Goal: Task Accomplishment & Management: Manage account settings

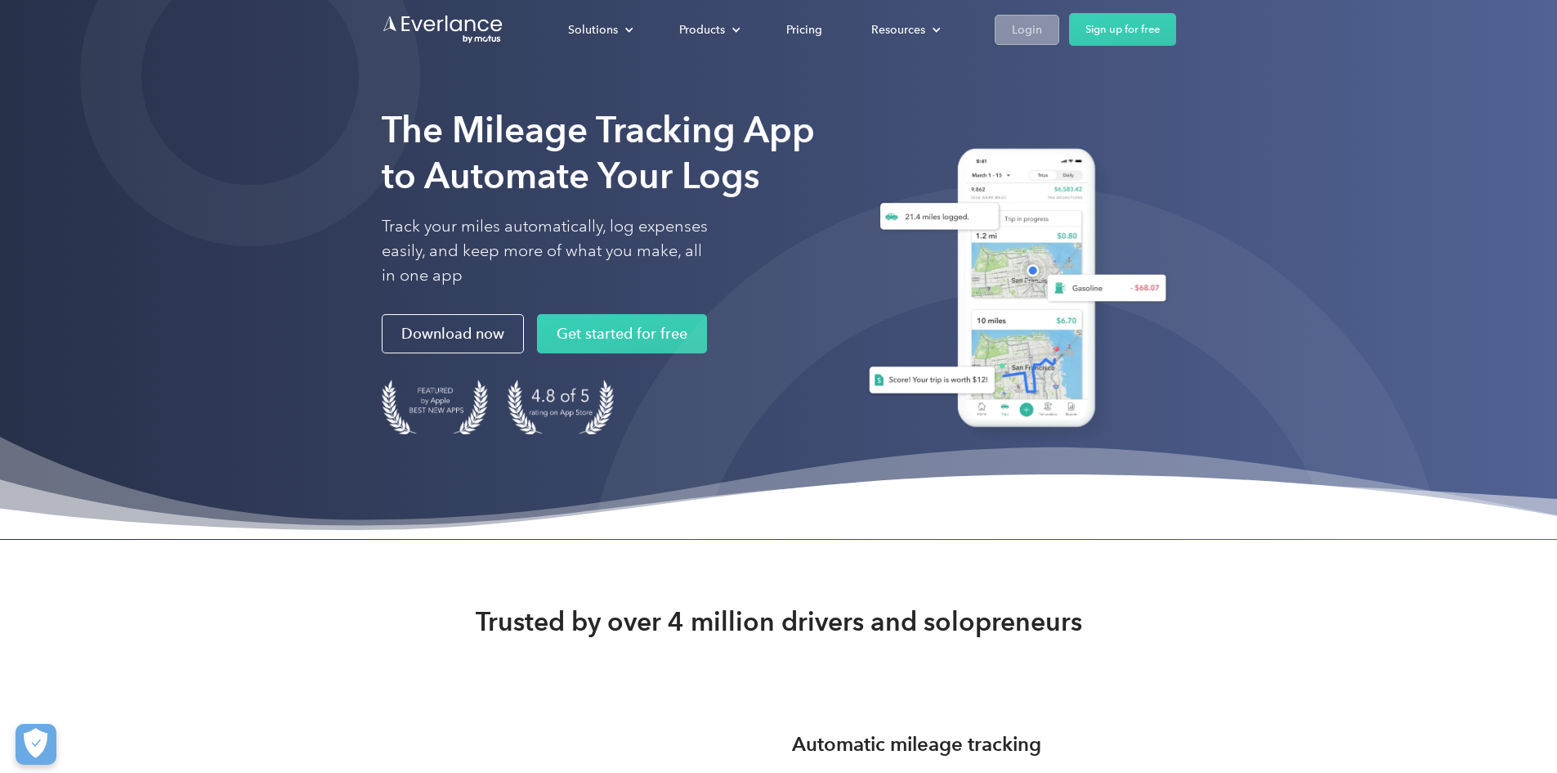
click at [1042, 27] on div "Login" at bounding box center [1027, 30] width 30 height 20
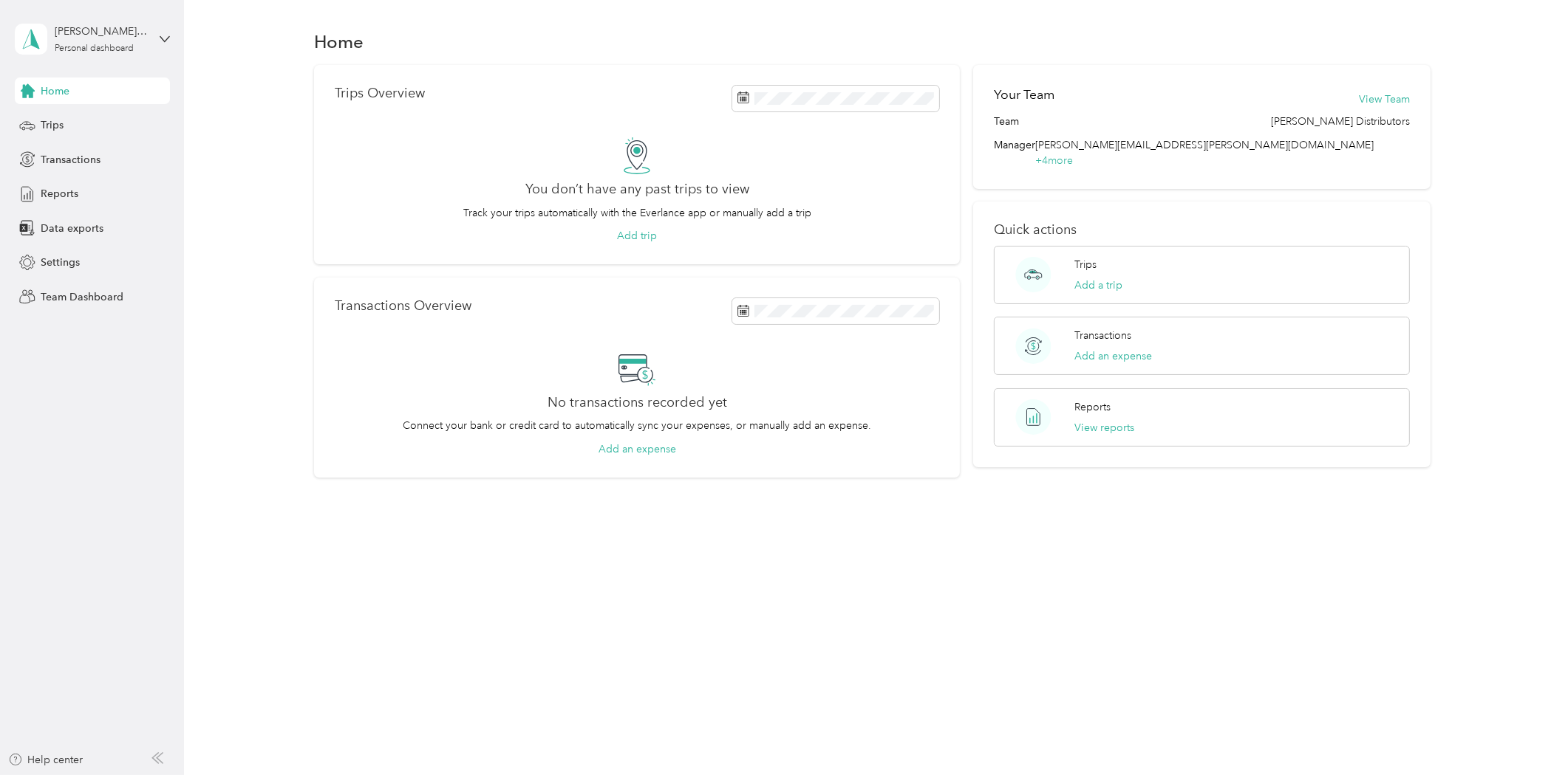
click at [83, 514] on aside "cindy.crowder@bldonline.com Personal dashboard Home Trips Transactions Reports …" at bounding box center [92, 388] width 184 height 775
click at [108, 35] on div "cindy.crowder@bldonline.com" at bounding box center [100, 31] width 92 height 15
click at [62, 127] on div "Team dashboard Personal dashboard Log out" at bounding box center [254, 154] width 457 height 93
click at [93, 47] on div "Personal dashboard" at bounding box center [93, 49] width 79 height 9
click at [80, 114] on div "Team dashboard" at bounding box center [66, 112] width 79 height 15
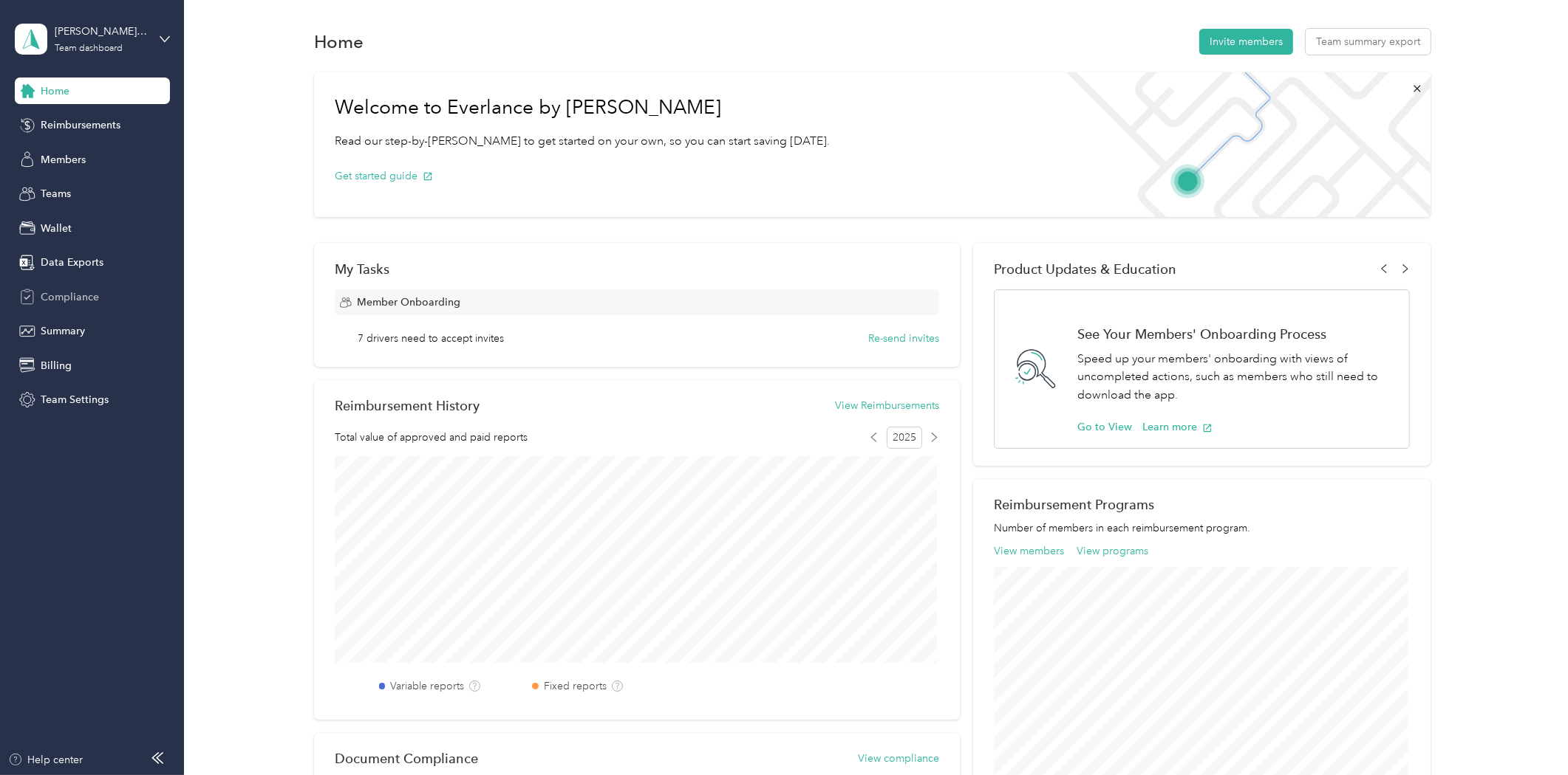
click at [61, 305] on div "Compliance" at bounding box center [92, 296] width 155 height 26
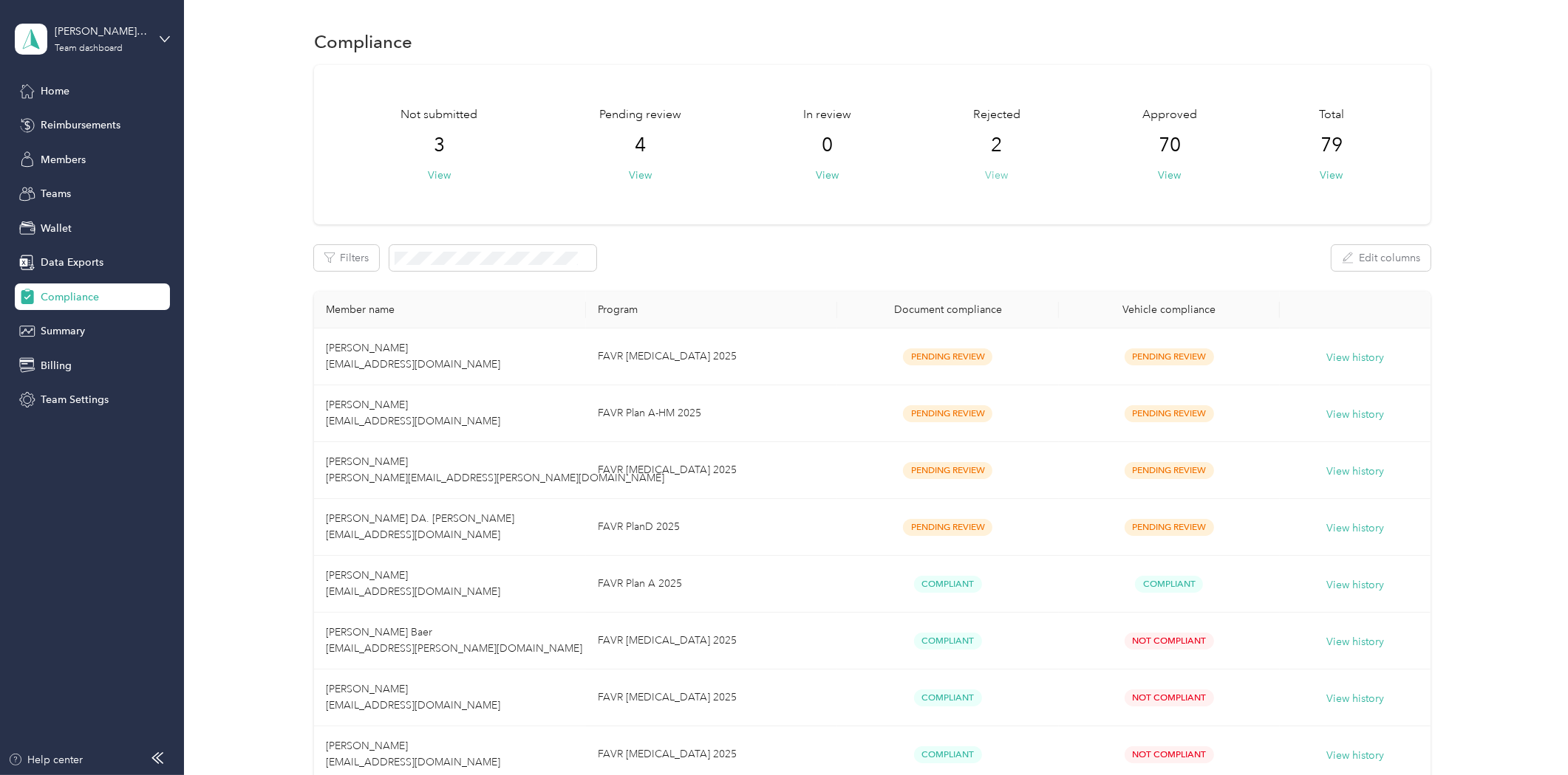
click at [991, 180] on button "View" at bounding box center [997, 175] width 23 height 15
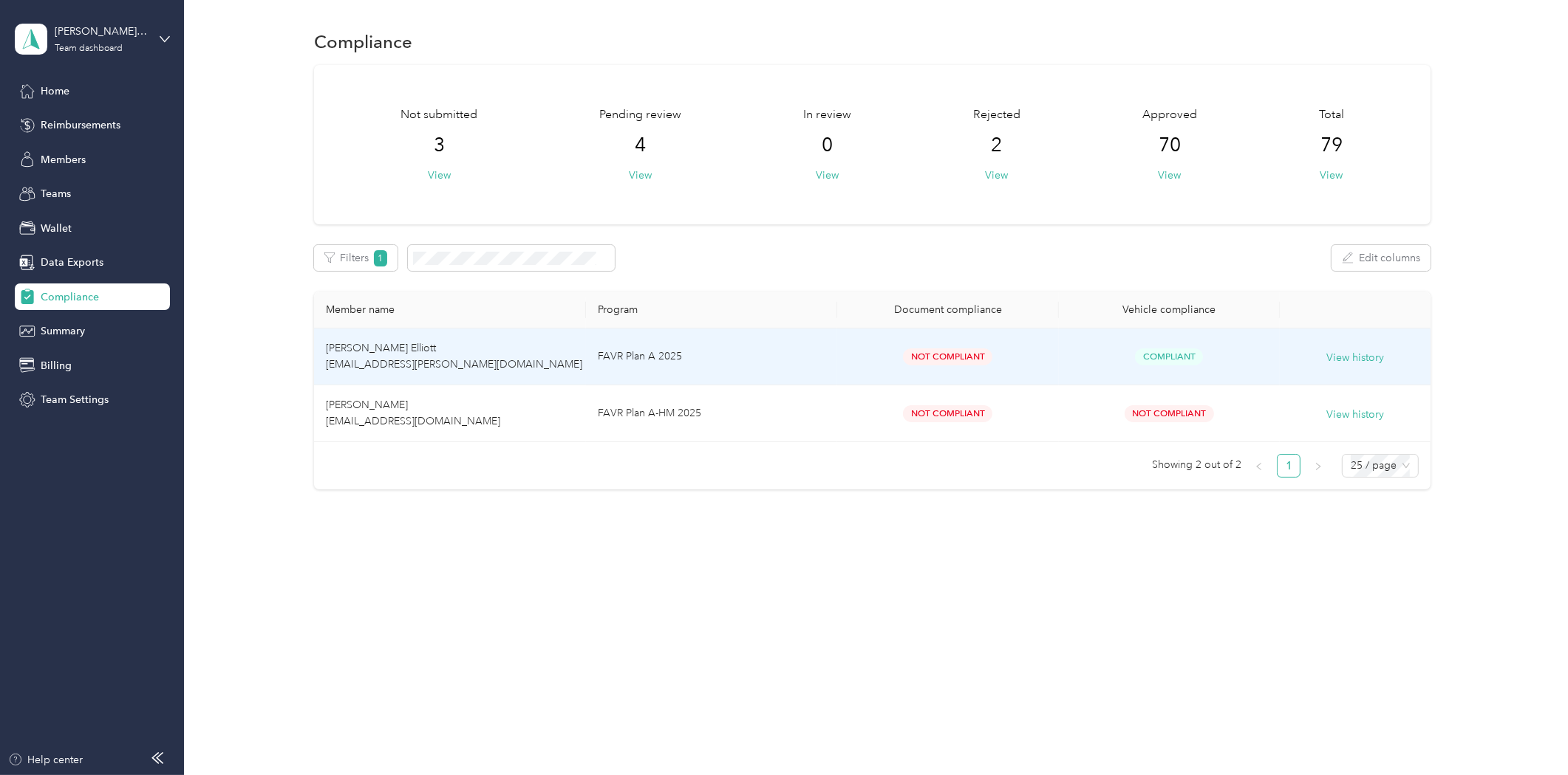
click at [387, 359] on span "[PERSON_NAME] Elliott [EMAIL_ADDRESS][PERSON_NAME][DOMAIN_NAME]" at bounding box center [455, 356] width 257 height 29
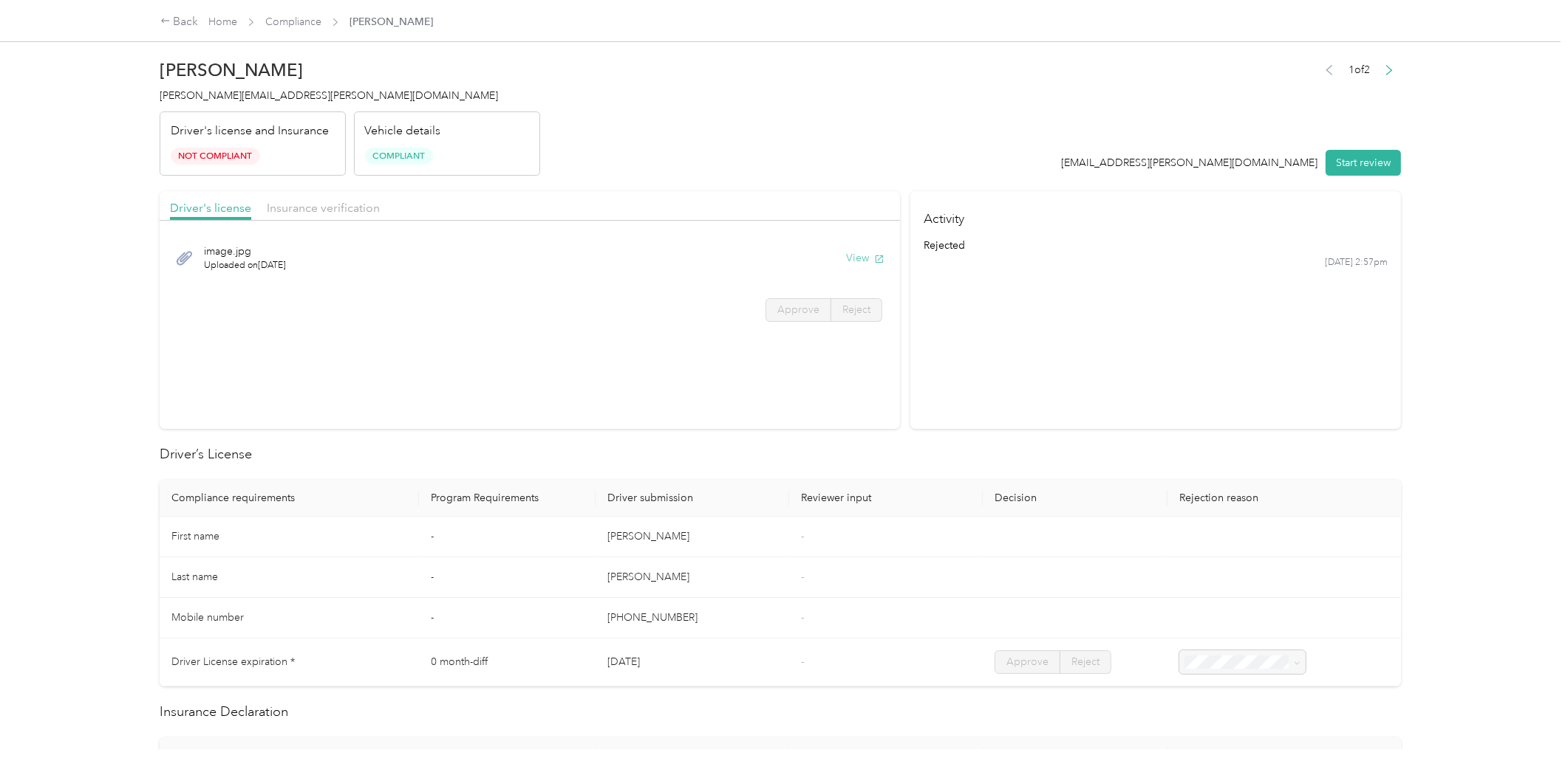
click at [852, 260] on button "View" at bounding box center [865, 257] width 39 height 15
click at [321, 208] on span "Insurance verification" at bounding box center [323, 208] width 113 height 14
click at [848, 251] on button "View" at bounding box center [865, 257] width 39 height 15
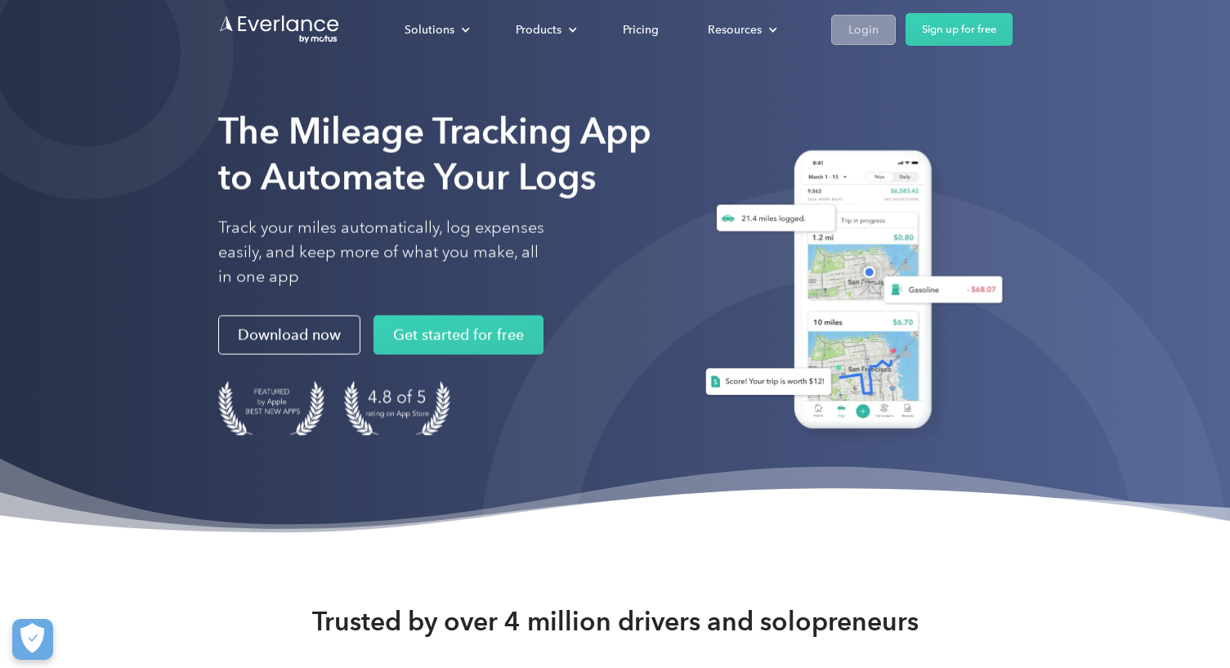
click at [869, 25] on div "Login" at bounding box center [864, 30] width 30 height 20
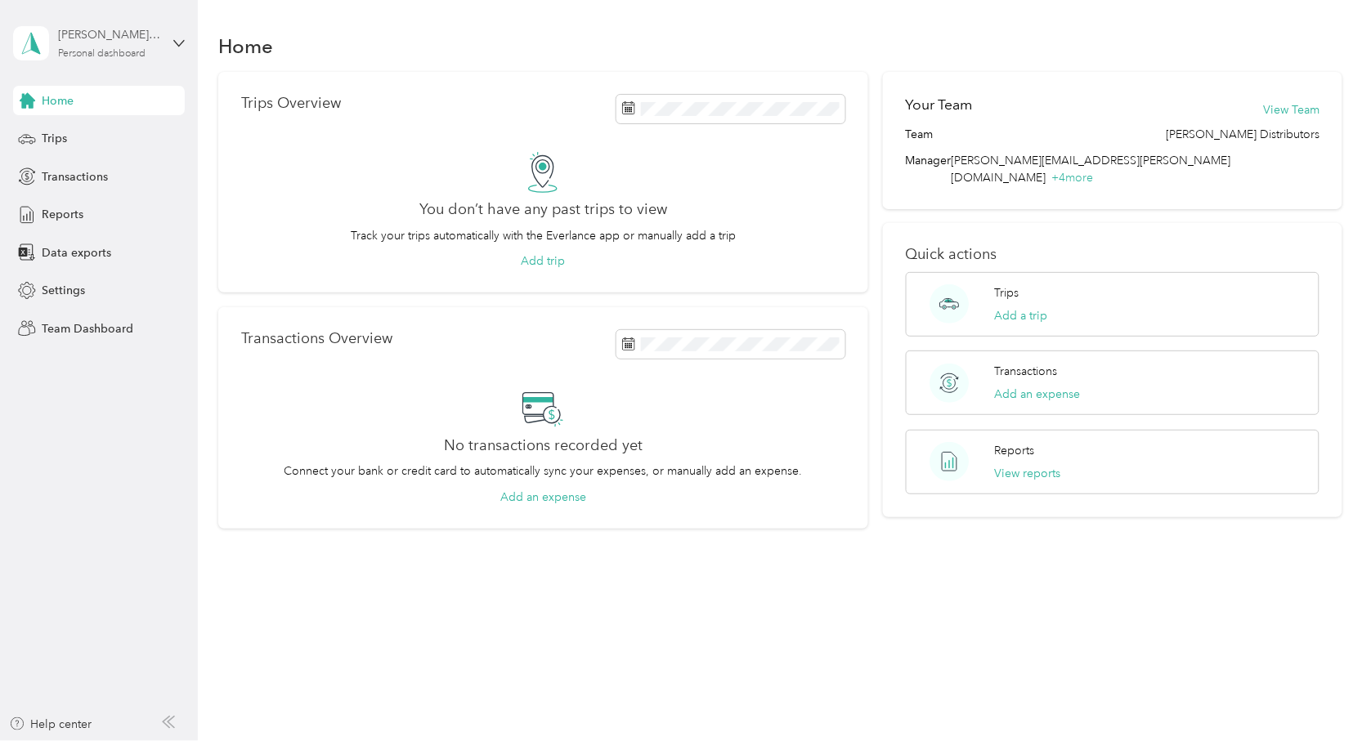
click at [115, 49] on div "Personal dashboard" at bounding box center [101, 54] width 87 height 10
click at [102, 121] on div "Team dashboard" at bounding box center [278, 133] width 506 height 29
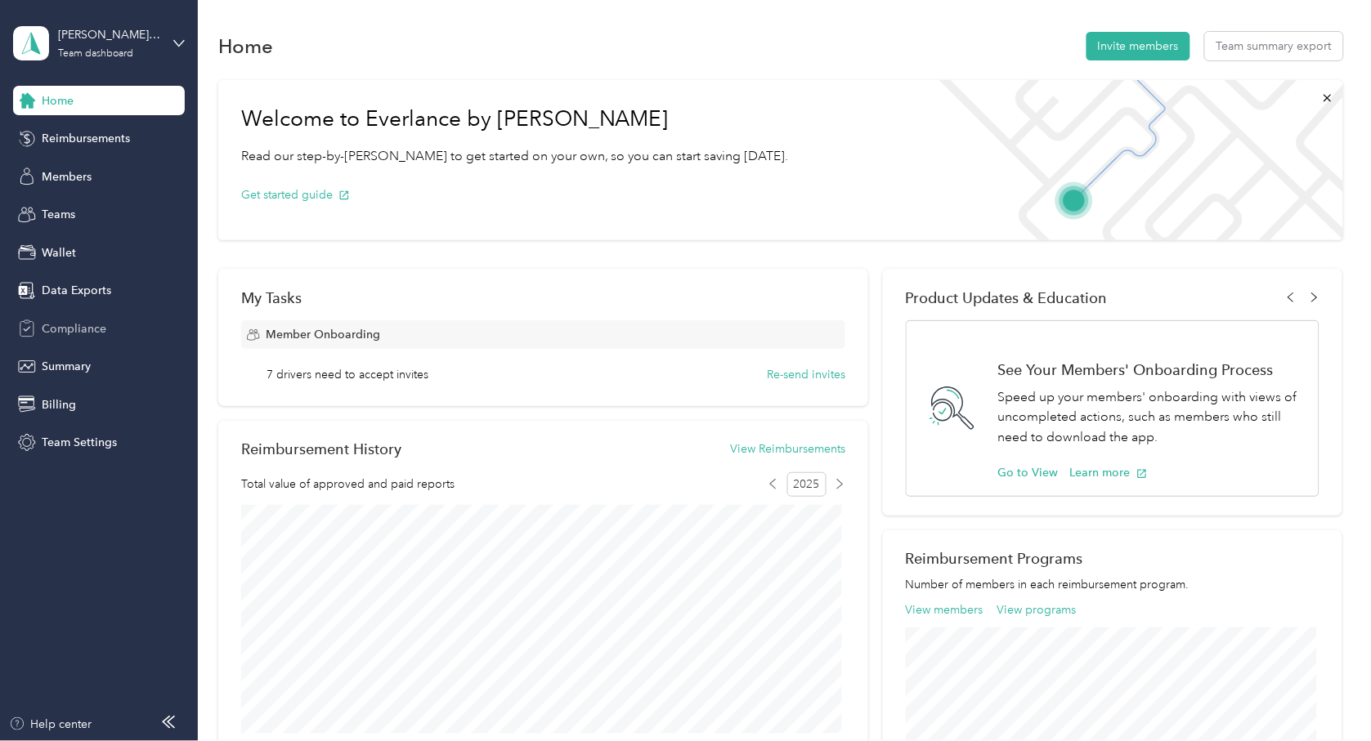
click at [79, 334] on span "Compliance" at bounding box center [74, 328] width 65 height 17
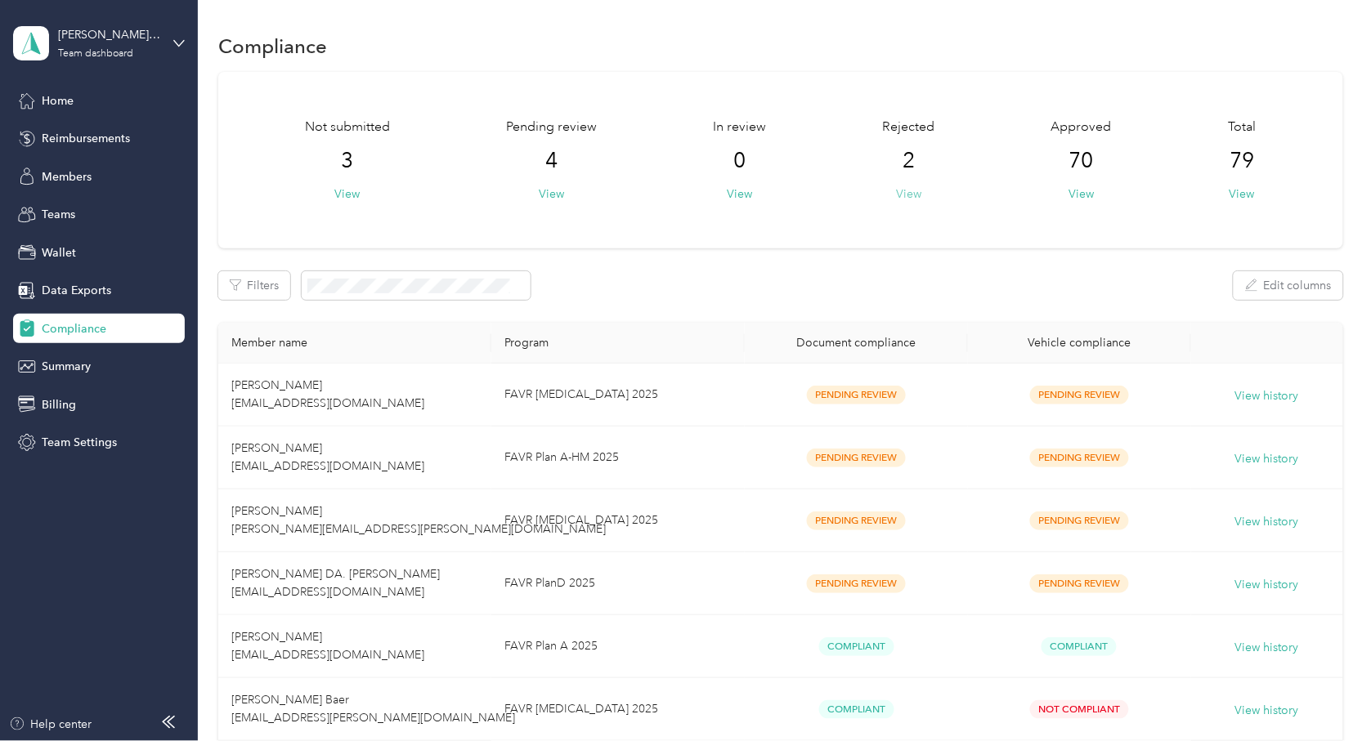
click at [906, 186] on button "View" at bounding box center [908, 194] width 25 height 17
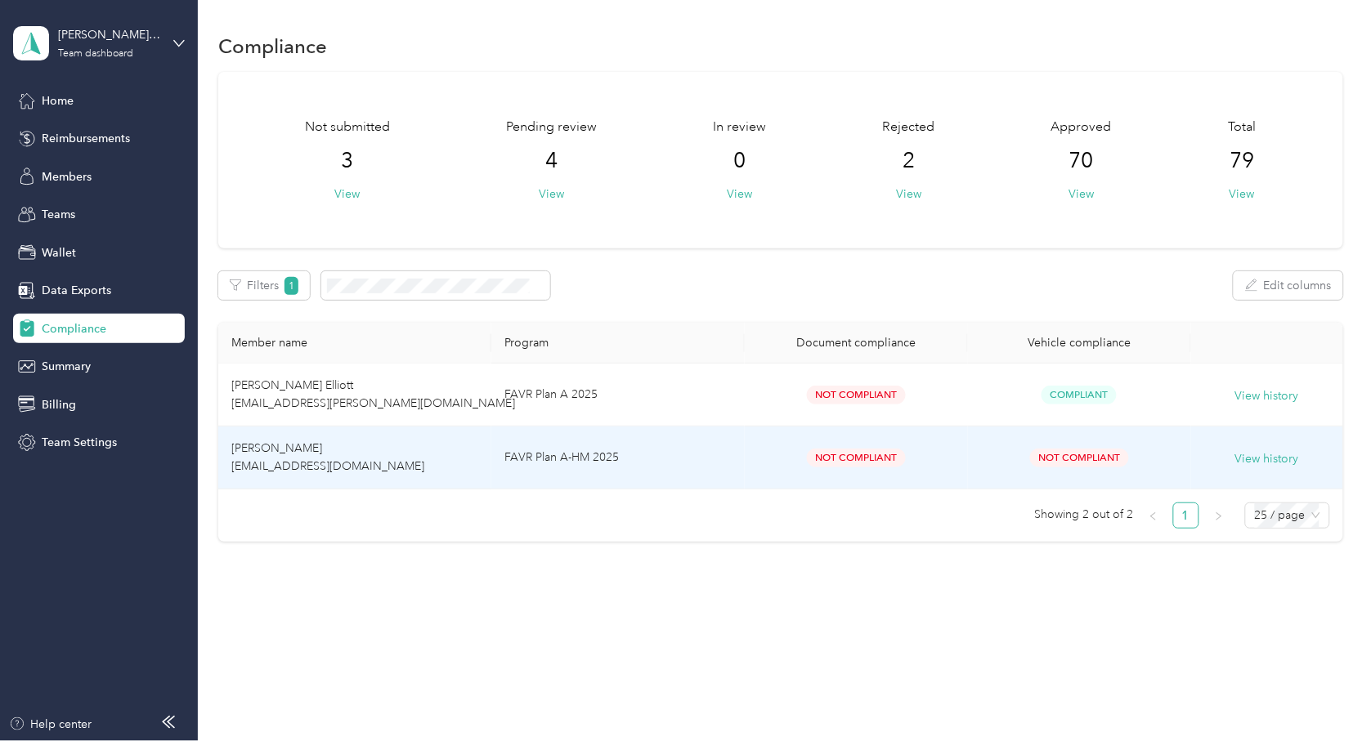
click at [335, 452] on span "Christopher L. Thompson rt72@bldonline.com" at bounding box center [327, 457] width 193 height 32
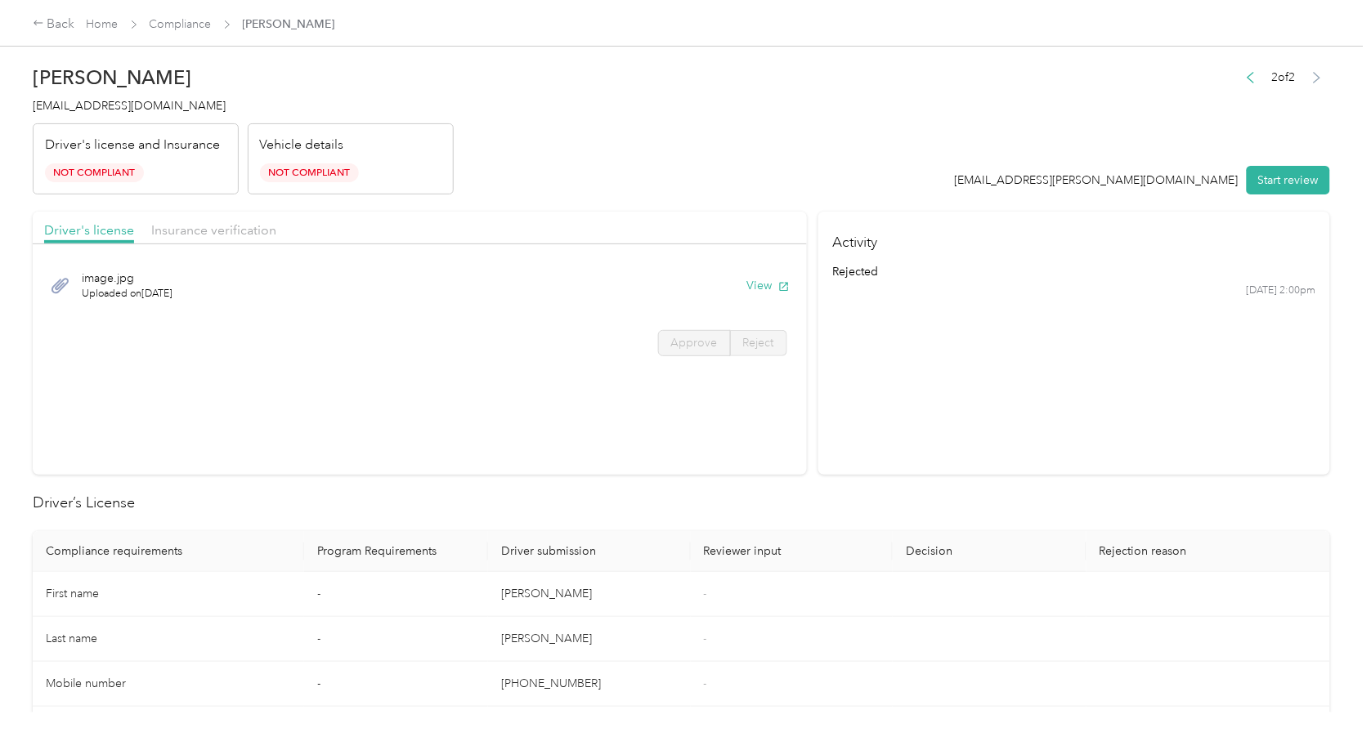
click at [216, 239] on div "Insurance verification" at bounding box center [213, 231] width 125 height 20
click at [114, 229] on span "Driver's license" at bounding box center [89, 230] width 90 height 16
click at [755, 286] on button "View" at bounding box center [768, 285] width 43 height 17
click at [190, 222] on span "Insurance verification" at bounding box center [213, 230] width 125 height 16
click at [141, 284] on span "1087156294861346813.png" at bounding box center [156, 278] width 149 height 17
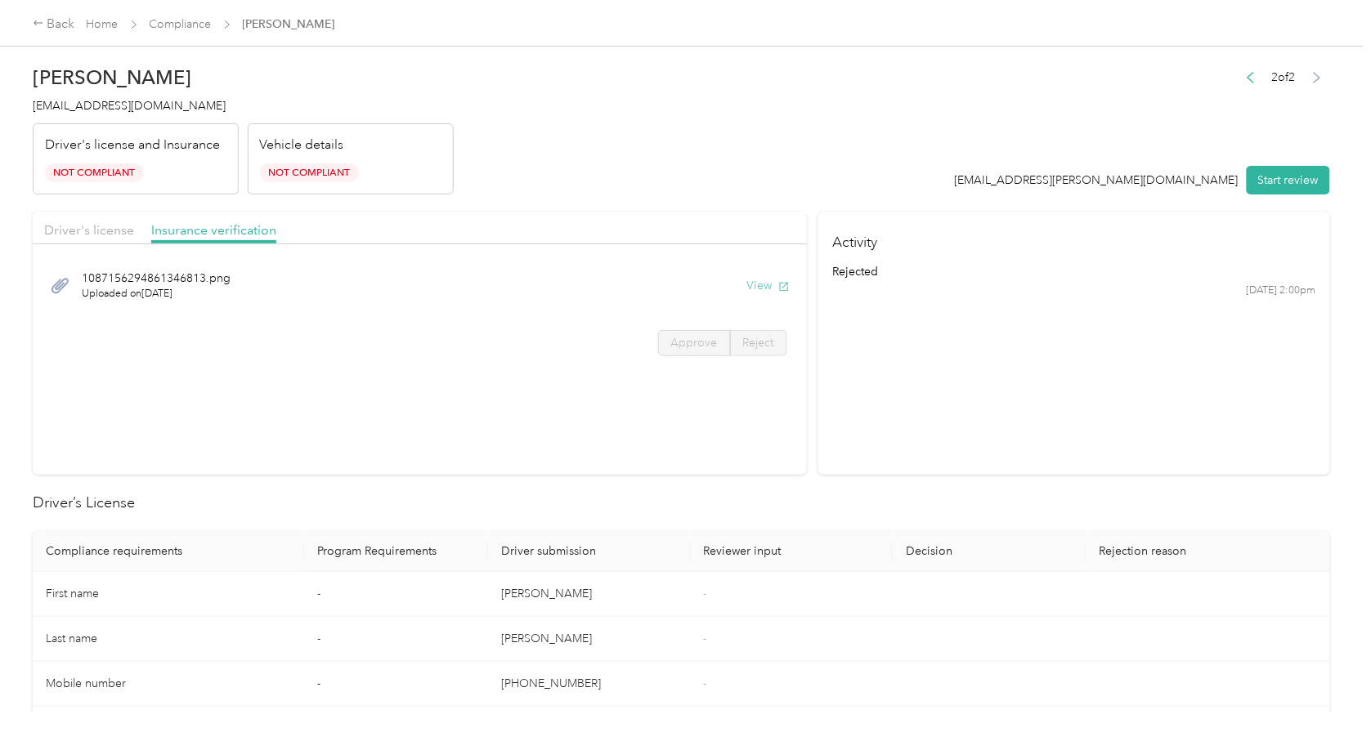
click at [755, 284] on button "View" at bounding box center [768, 285] width 43 height 17
click at [300, 168] on span "Not Compliant" at bounding box center [309, 172] width 99 height 19
click at [300, 159] on div "Vehicle details Not Compliant" at bounding box center [351, 159] width 206 height 72
click at [293, 178] on span "Not Compliant" at bounding box center [309, 172] width 99 height 19
click at [314, 152] on p "Vehicle details" at bounding box center [302, 146] width 84 height 20
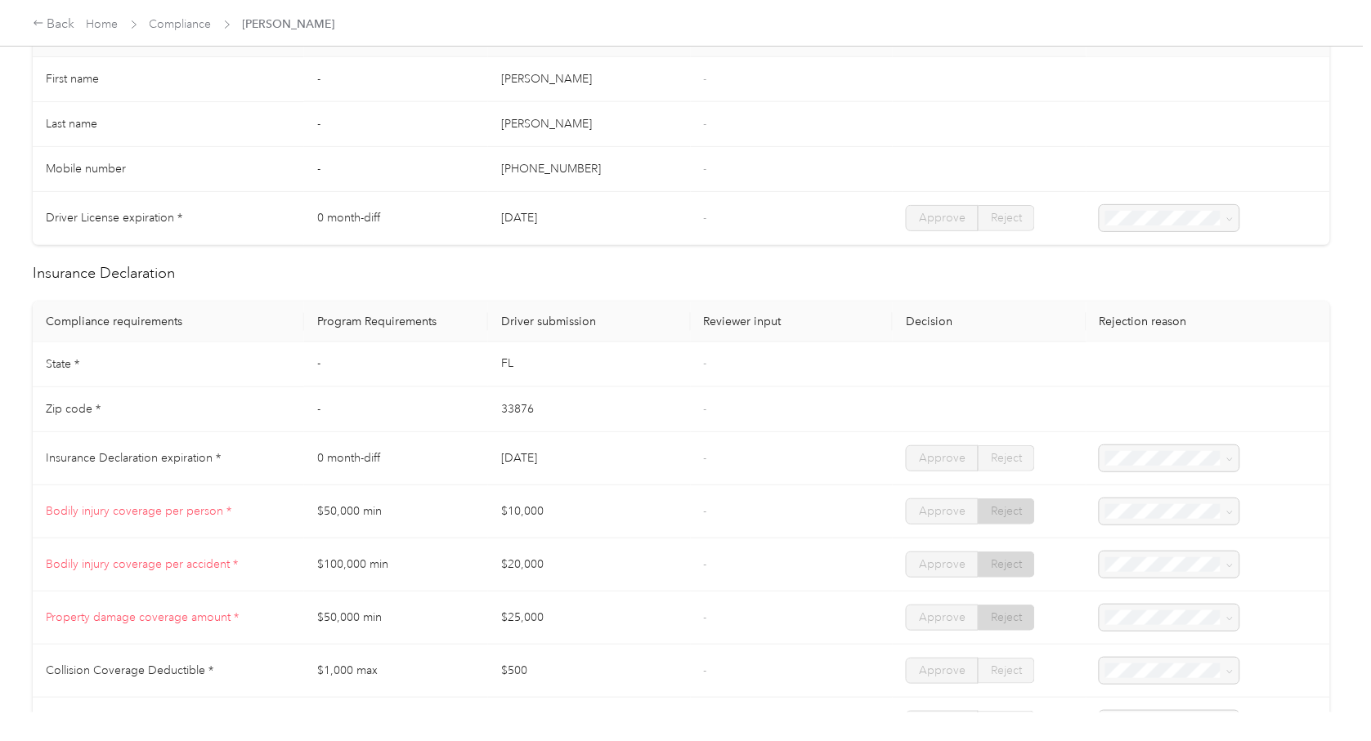
scroll to position [635, 0]
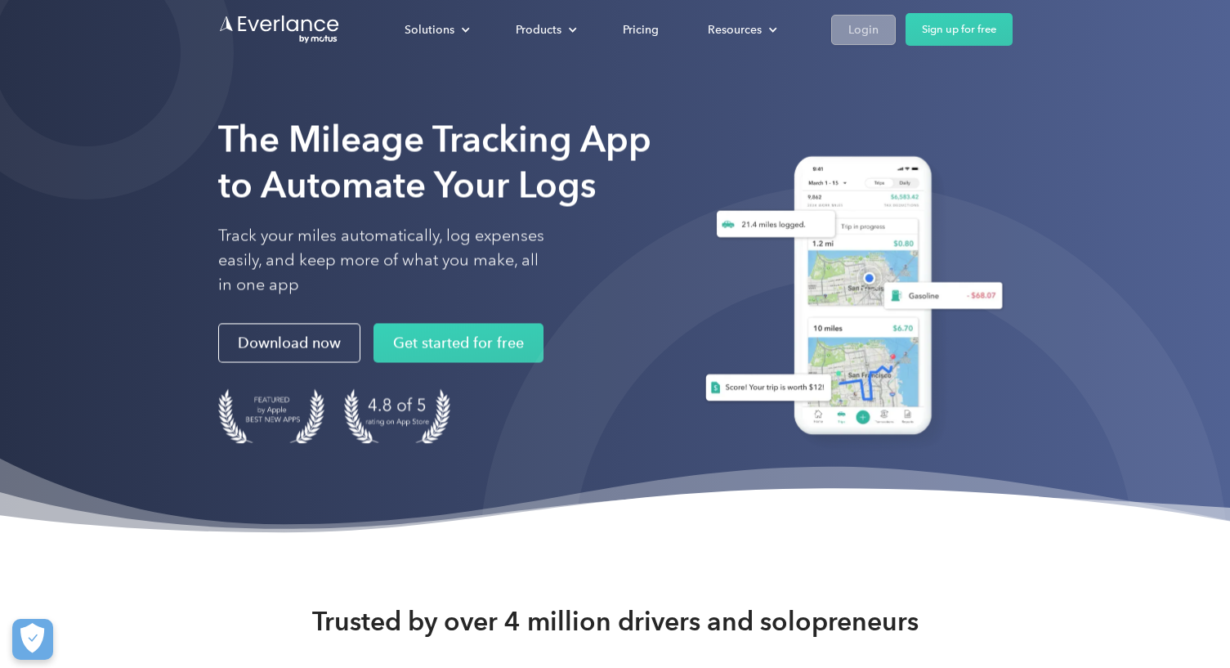
click at [858, 33] on div "Login" at bounding box center [864, 30] width 30 height 20
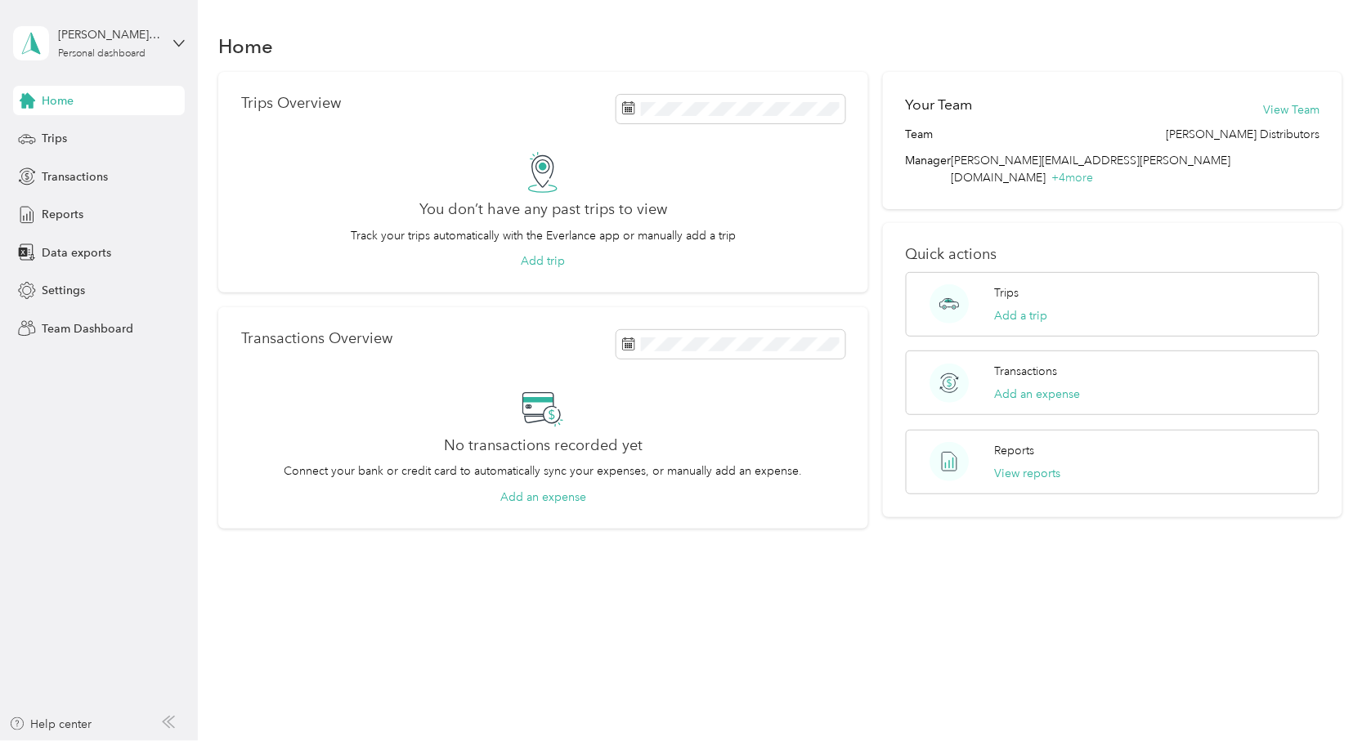
click at [83, 25] on div "[PERSON_NAME][EMAIL_ADDRESS][PERSON_NAME][DOMAIN_NAME] Personal dashboard" at bounding box center [99, 43] width 172 height 57
click at [110, 124] on div "Team dashboard" at bounding box center [278, 133] width 506 height 29
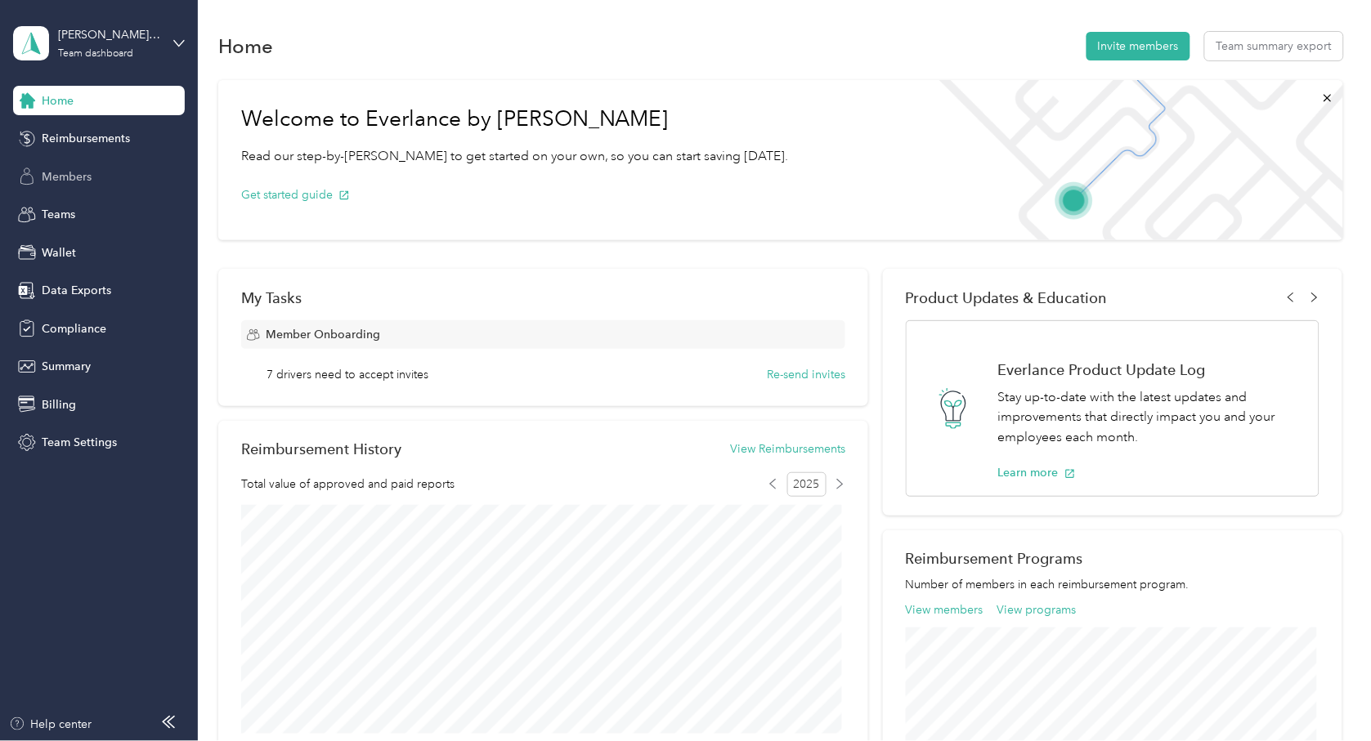
click at [53, 186] on div "Members" at bounding box center [99, 176] width 172 height 29
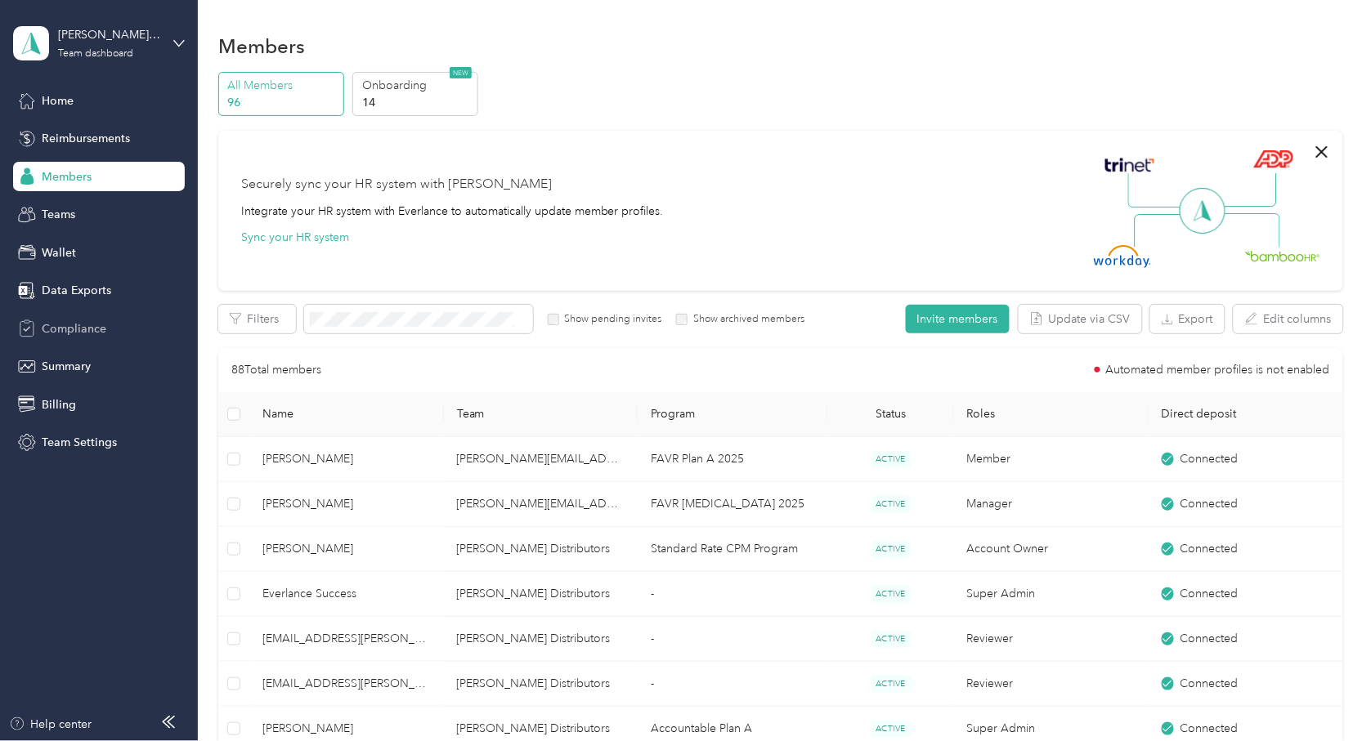
click at [52, 324] on span "Compliance" at bounding box center [74, 328] width 65 height 17
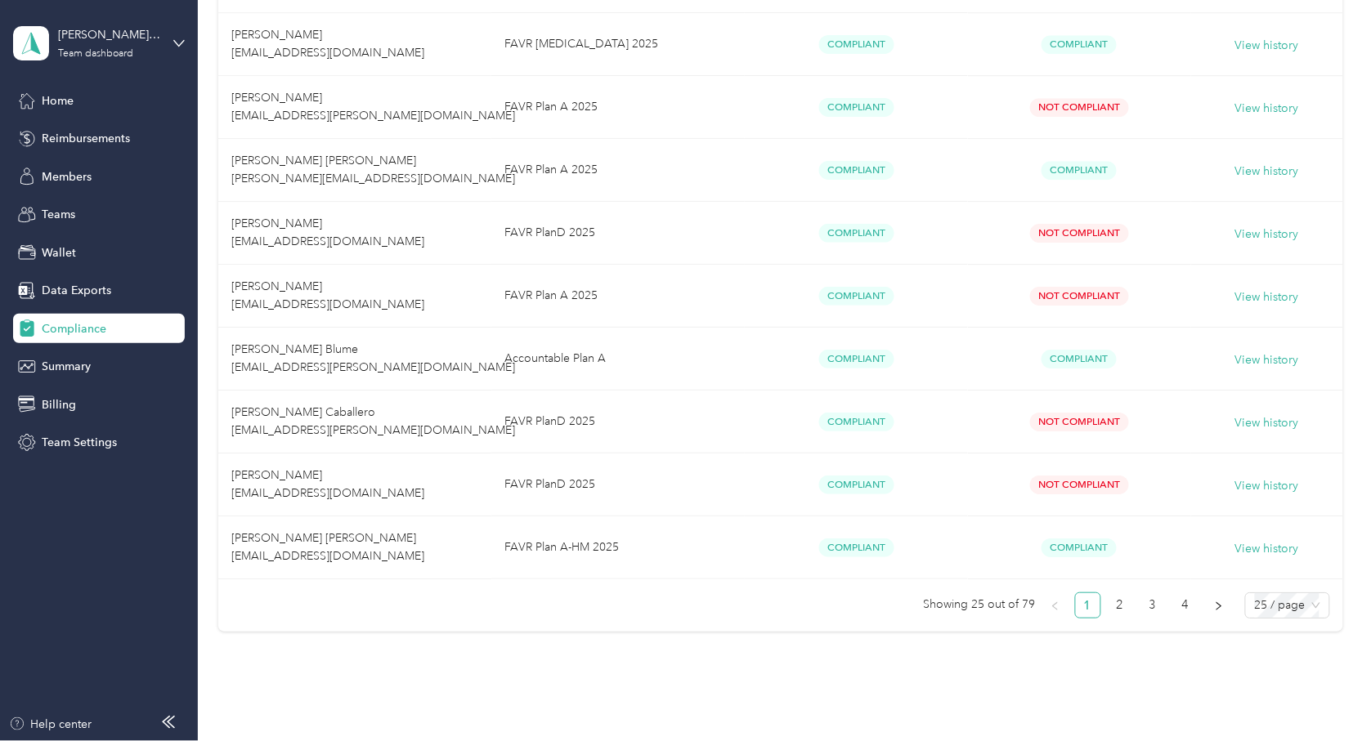
scroll to position [1362, 0]
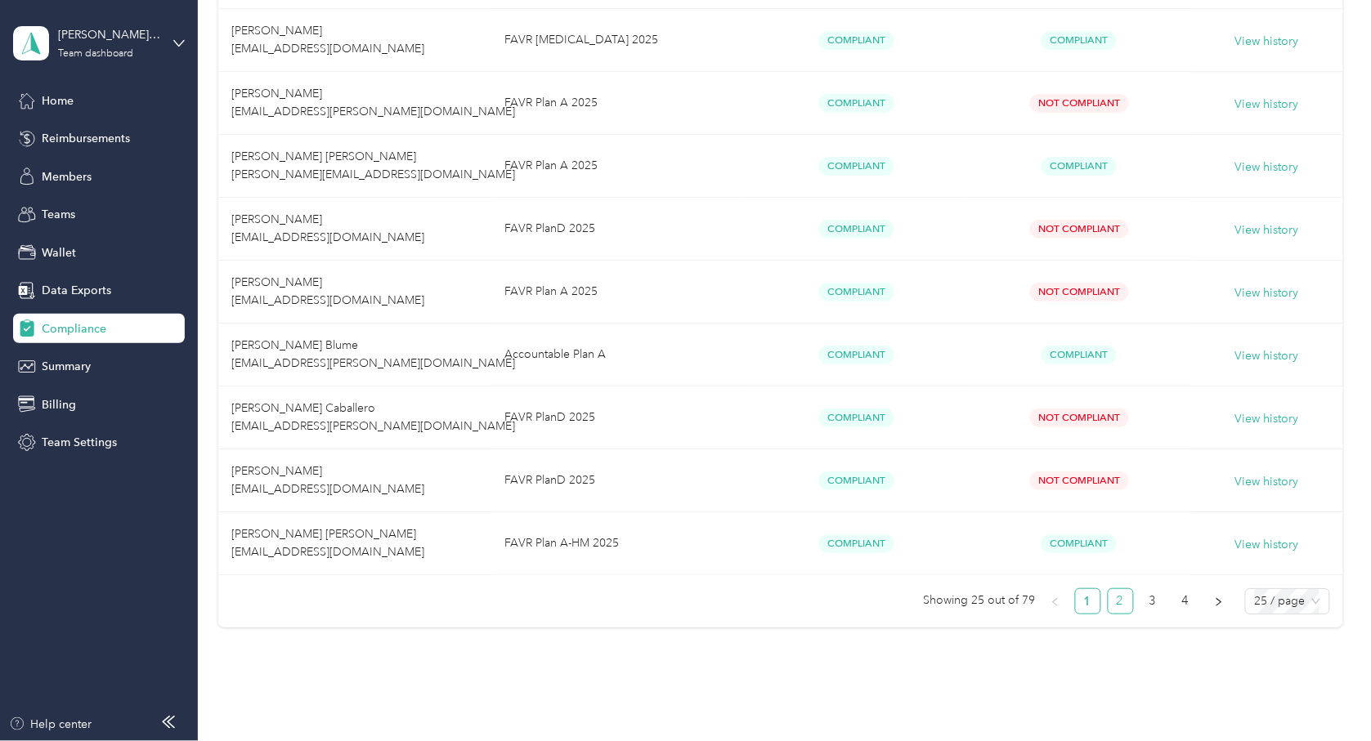
click at [1120, 607] on link "2" at bounding box center [1121, 601] width 25 height 25
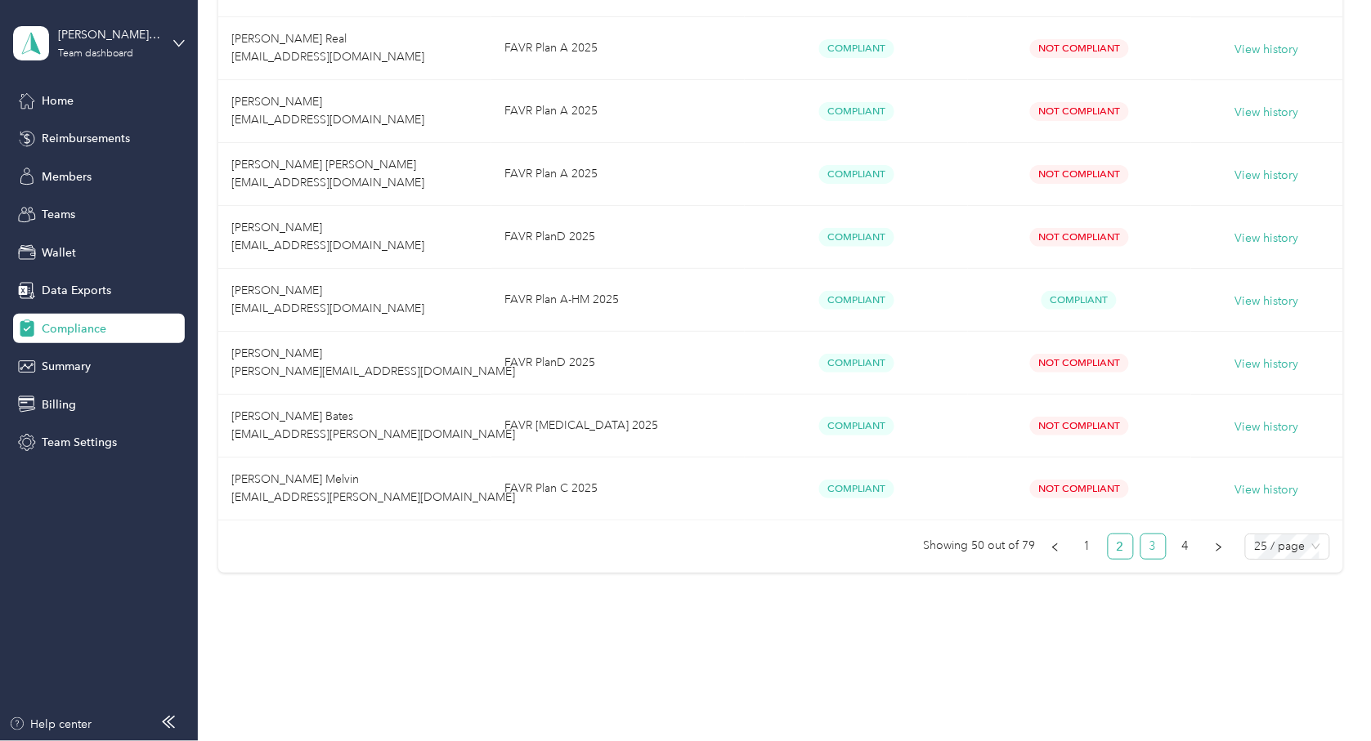
click at [1153, 552] on link "3" at bounding box center [1153, 547] width 25 height 25
